Goal: Task Accomplishment & Management: Manage account settings

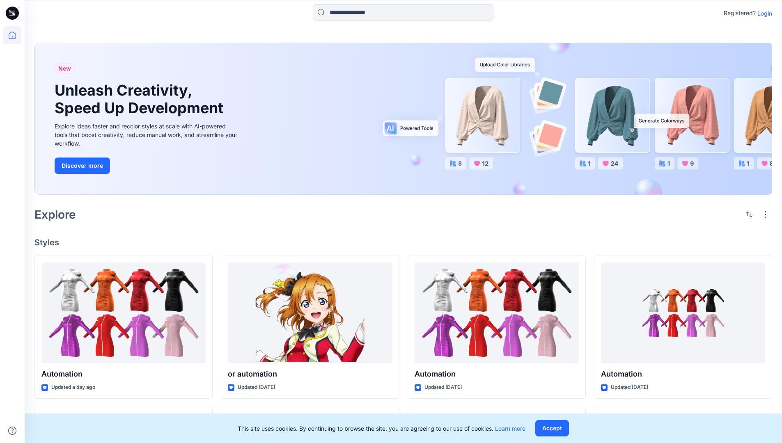
click at [763, 13] on p "Login" at bounding box center [765, 13] width 15 height 9
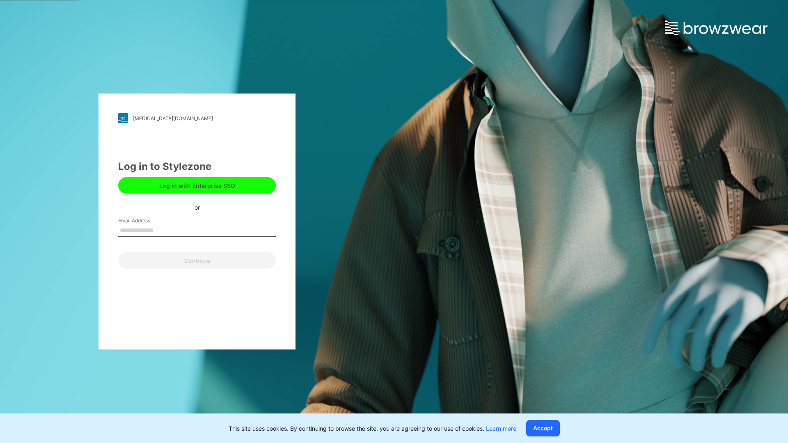
click at [162, 230] on input "Email Address" at bounding box center [197, 231] width 158 height 12
type input "**********"
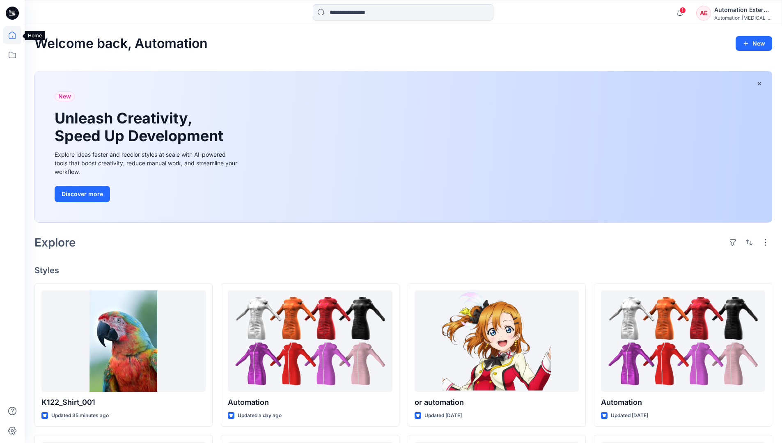
click at [16, 35] on icon at bounding box center [12, 35] width 7 height 7
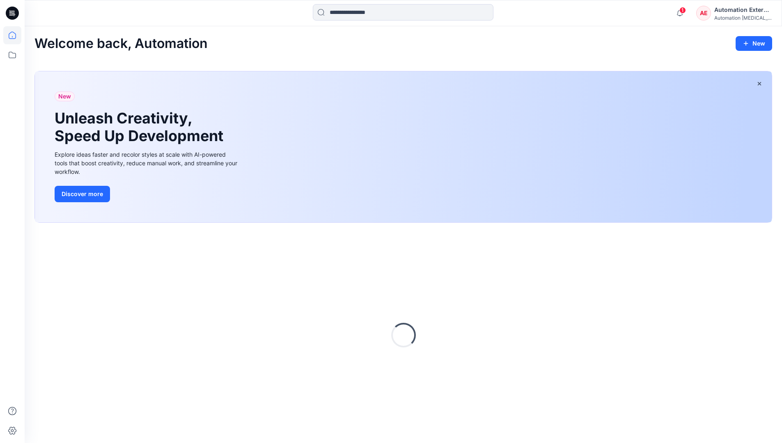
click at [714, 16] on div "AE Automation External Automation testim..." at bounding box center [734, 13] width 76 height 16
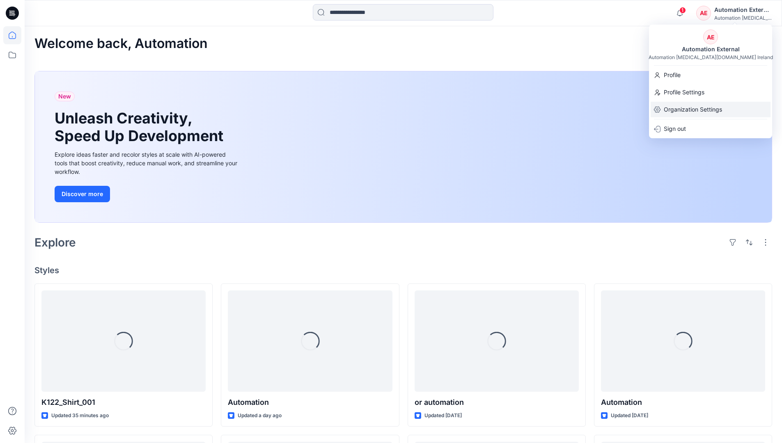
click at [711, 111] on p "Organization Settings" at bounding box center [693, 110] width 58 height 16
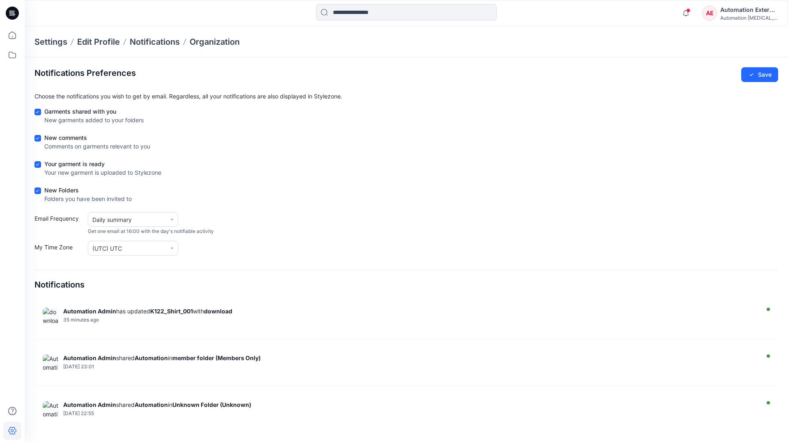
click at [750, 13] on div "Automation External" at bounding box center [749, 10] width 57 height 10
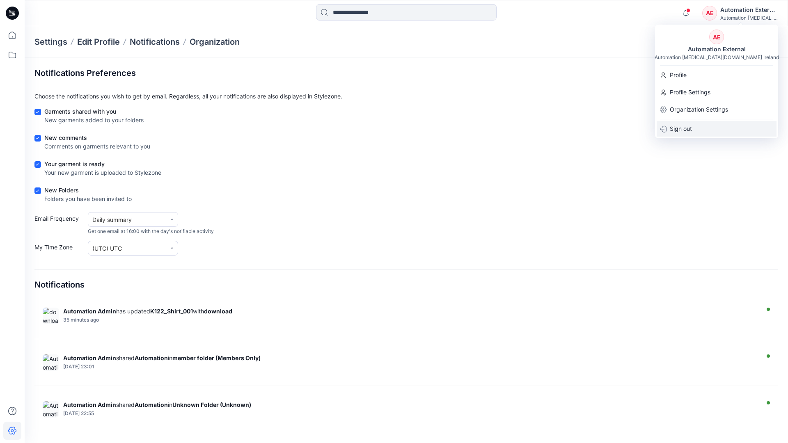
click at [697, 128] on div "Sign out" at bounding box center [717, 129] width 120 height 16
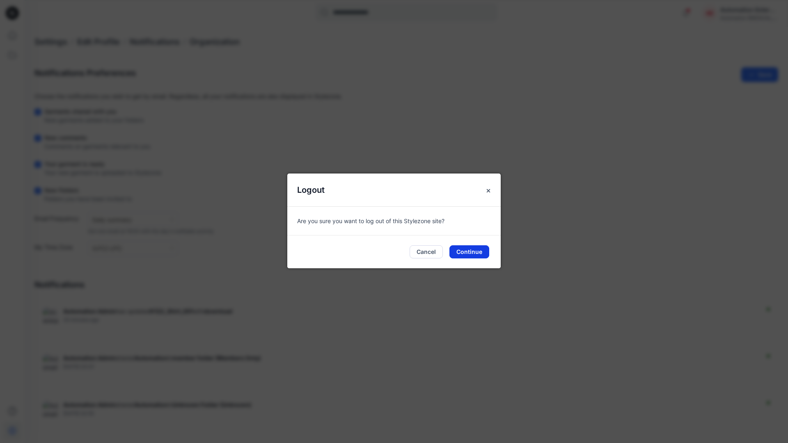
click at [475, 249] on button "Continue" at bounding box center [470, 252] width 40 height 13
